Goal: Navigation & Orientation: Locate item on page

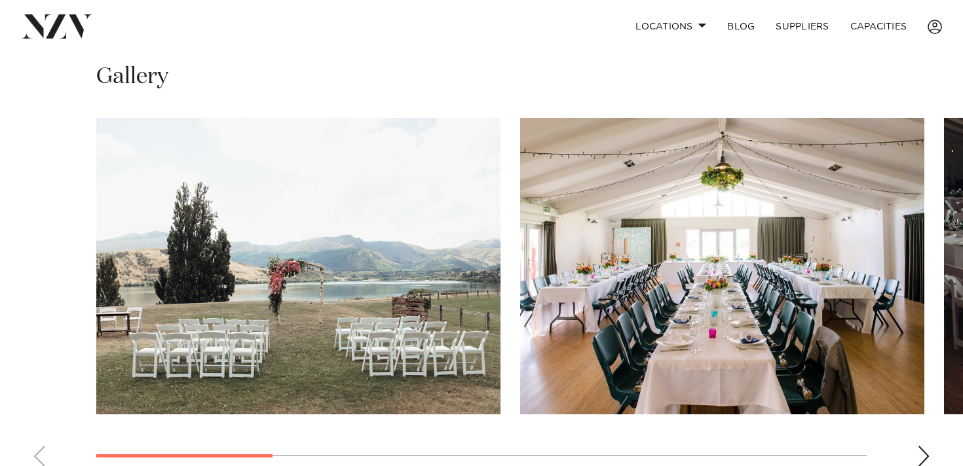
scroll to position [925, 0]
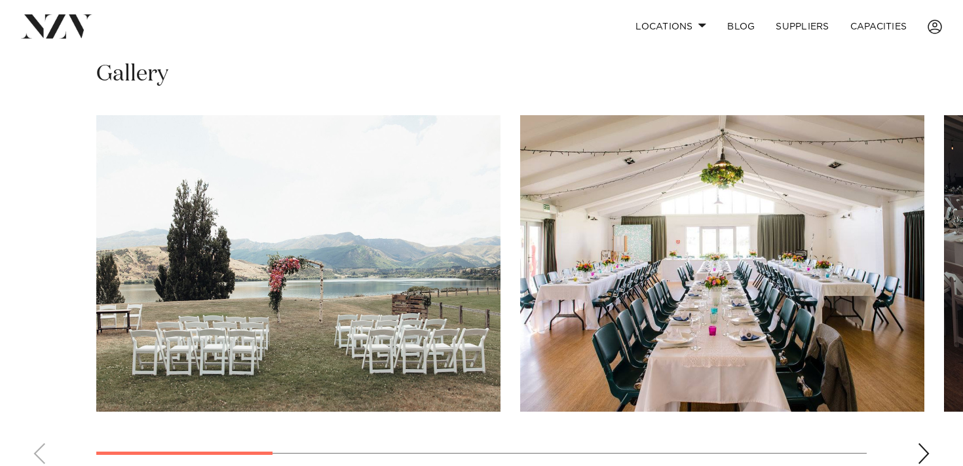
click at [921, 430] on swiper-container at bounding box center [481, 295] width 963 height 360
click at [921, 443] on div "Next slide" at bounding box center [923, 453] width 13 height 21
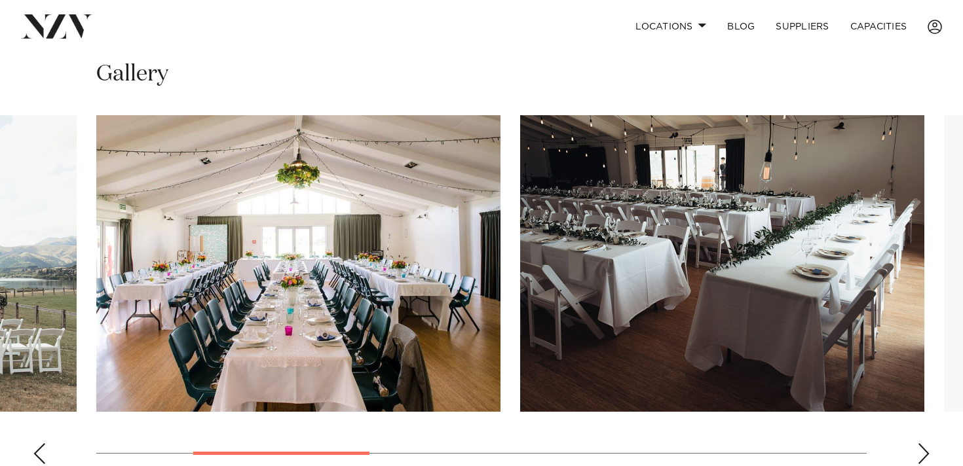
click at [921, 443] on div "Next slide" at bounding box center [923, 453] width 13 height 21
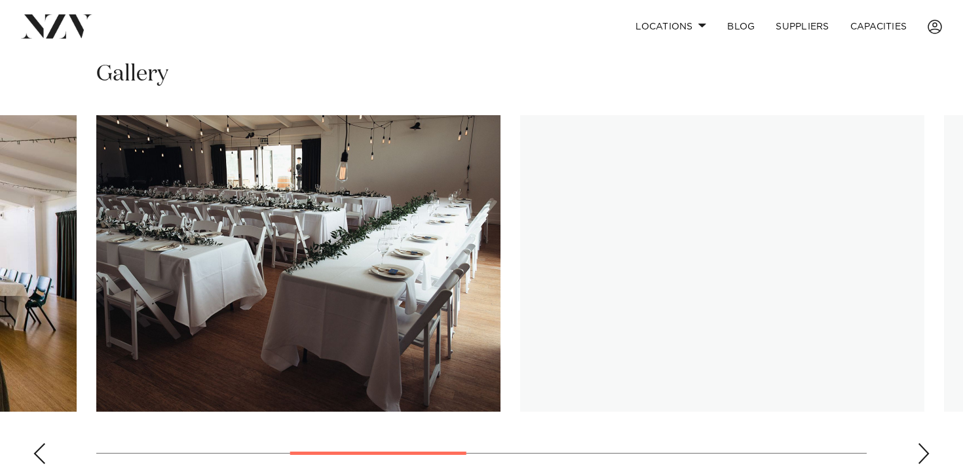
click at [48, 415] on swiper-container at bounding box center [481, 295] width 963 height 360
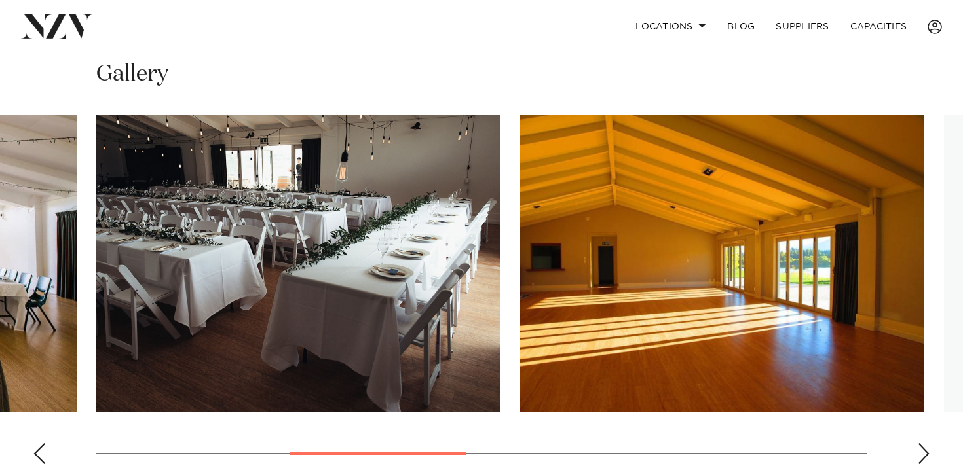
click at [41, 443] on div "Previous slide" at bounding box center [39, 453] width 13 height 21
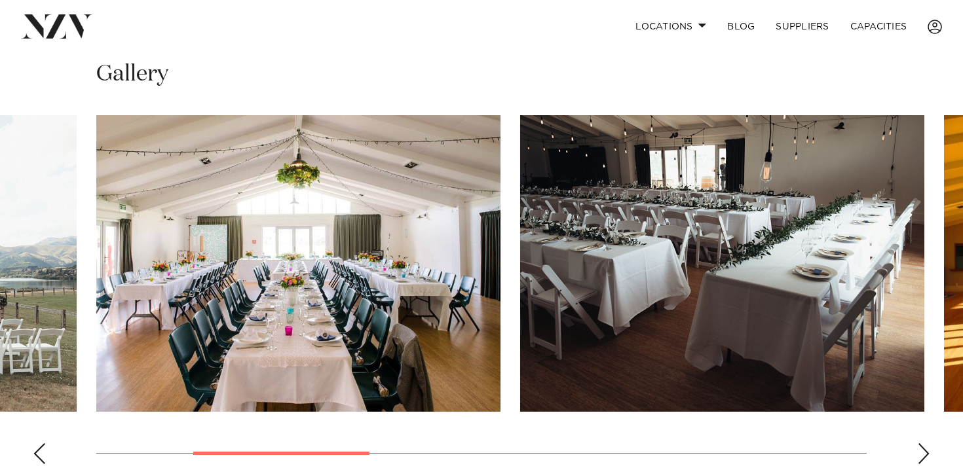
click at [918, 443] on div "Next slide" at bounding box center [923, 453] width 13 height 21
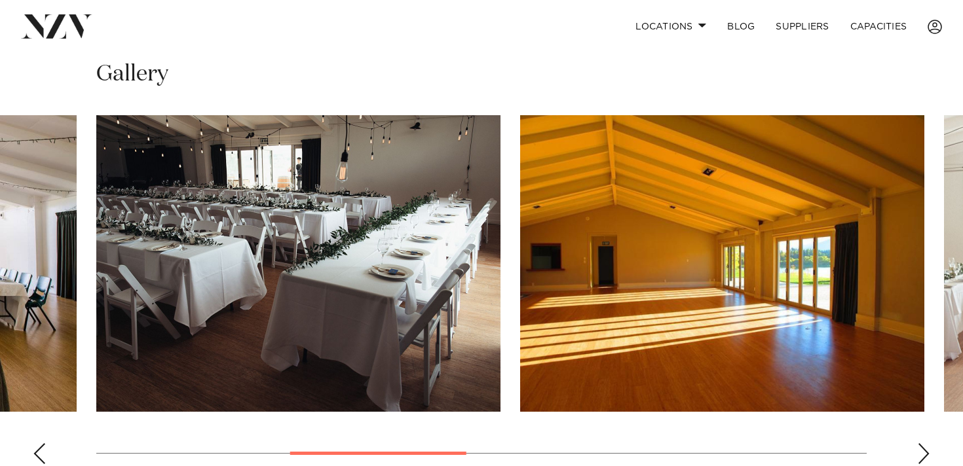
click at [918, 443] on div "Next slide" at bounding box center [923, 453] width 13 height 21
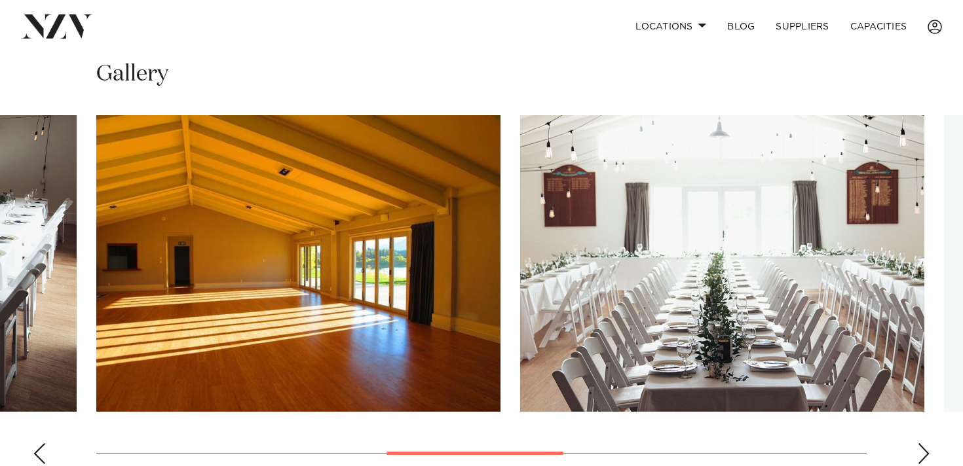
click at [918, 443] on div "Next slide" at bounding box center [923, 453] width 13 height 21
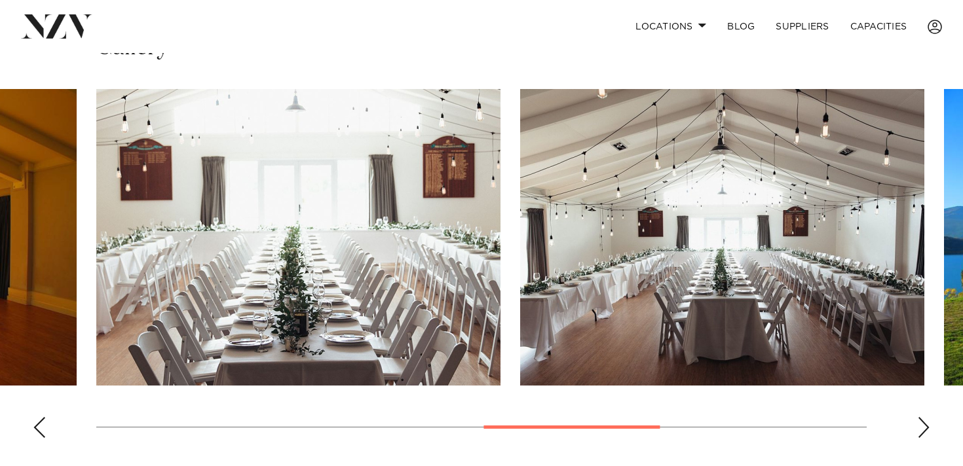
scroll to position [950, 0]
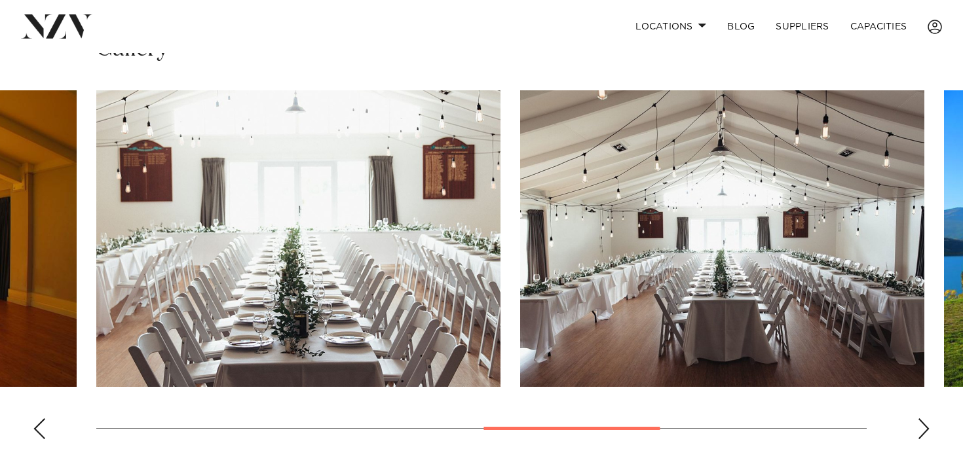
click at [926, 419] on div "Next slide" at bounding box center [923, 429] width 13 height 21
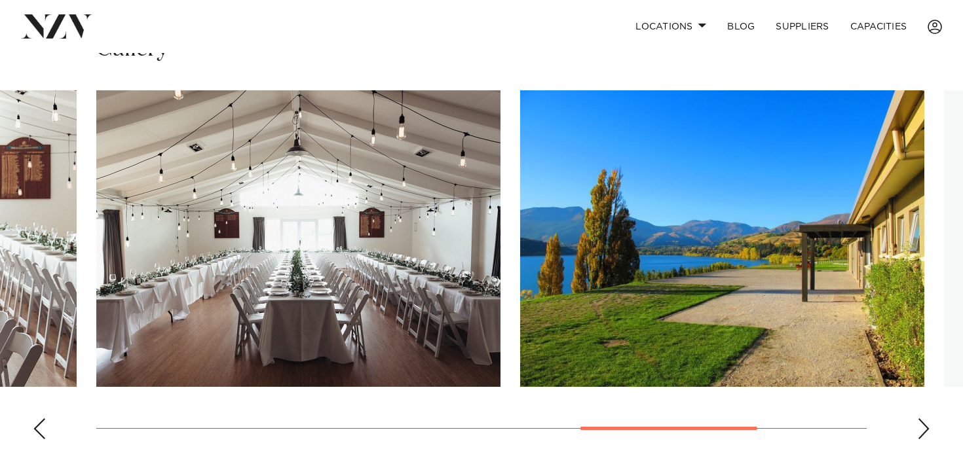
click at [933, 403] on swiper-container at bounding box center [481, 270] width 963 height 360
click at [922, 419] on div "Next slide" at bounding box center [923, 429] width 13 height 21
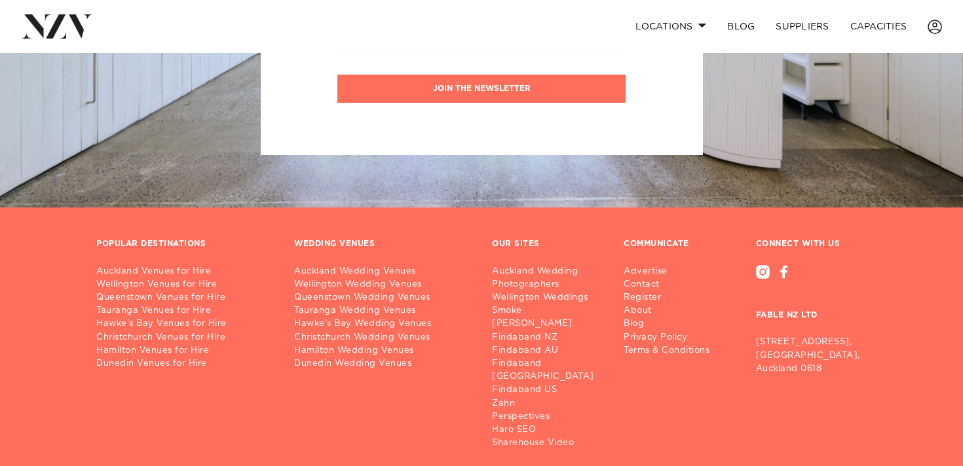
scroll to position [1683, 0]
